Goal: Find specific fact: Find specific fact

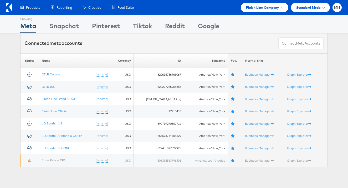
click at [275, 14] on div "Products Product Catalogs Enhance Your Product Catalog, Map Them to Publishers,…" at bounding box center [174, 7] width 348 height 15
click at [276, 11] on div "Finish Line Company" at bounding box center [265, 7] width 48 height 9
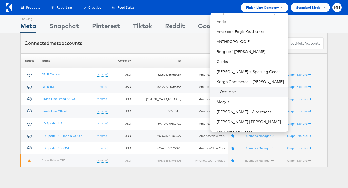
scroll to position [15, 0]
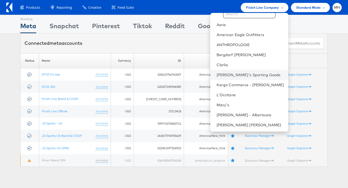
click at [249, 72] on li "[PERSON_NAME]'s Sporting Goods" at bounding box center [249, 75] width 78 height 10
click at [248, 75] on link "[PERSON_NAME]'s Sporting Goods" at bounding box center [251, 74] width 68 height 5
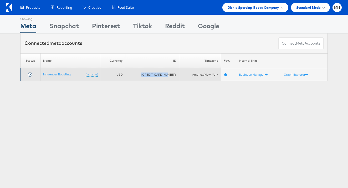
drag, startPoint x: 143, startPoint y: 74, endPoint x: 168, endPoint y: 77, distance: 25.1
click at [168, 77] on td "[CREDIT_CARD_NUMBER]" at bounding box center [152, 74] width 54 height 13
copy td "[CREDIT_CARD_NUMBER]"
